Goal: Find contact information: Find contact information

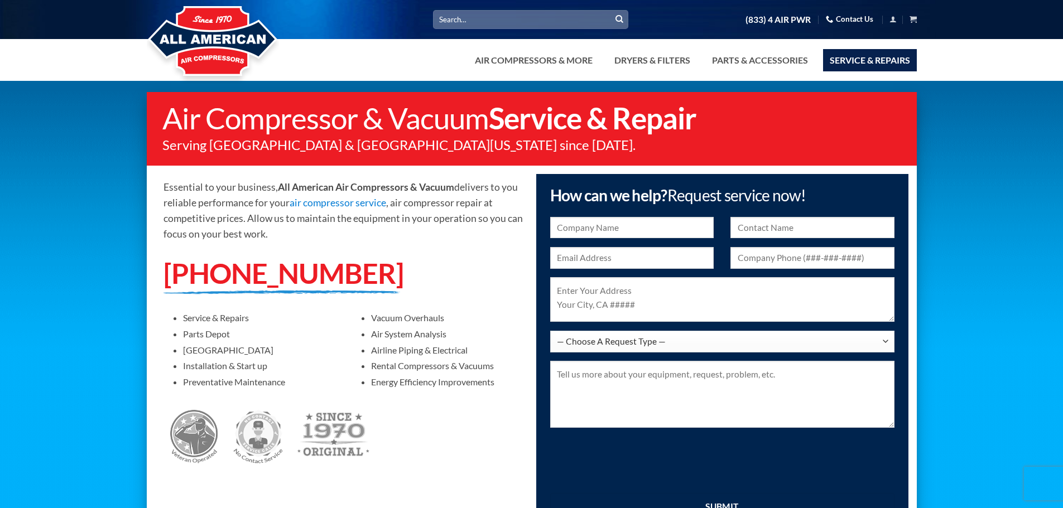
click at [860, 19] on link "Contact Us" at bounding box center [848, 19] width 47 height 17
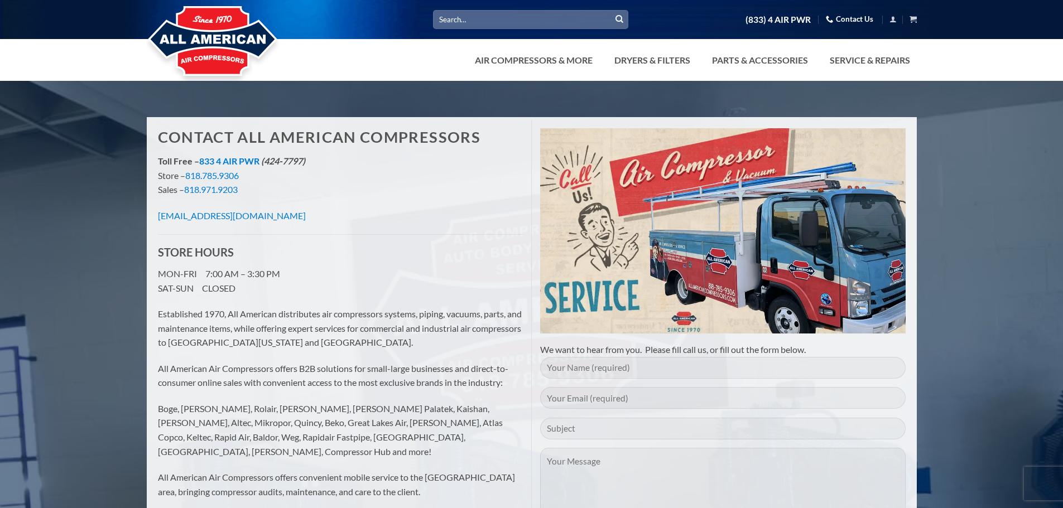
drag, startPoint x: 310, startPoint y: 220, endPoint x: 153, endPoint y: 221, distance: 157.3
click at [153, 221] on div "Contact All American Compressors Toll Free – 833 4 AIR PWR (424-7797) Store – 8…" at bounding box center [340, 319] width 382 height 399
copy link "info@allamericancompressors.com"
